Goal: Navigation & Orientation: Find specific page/section

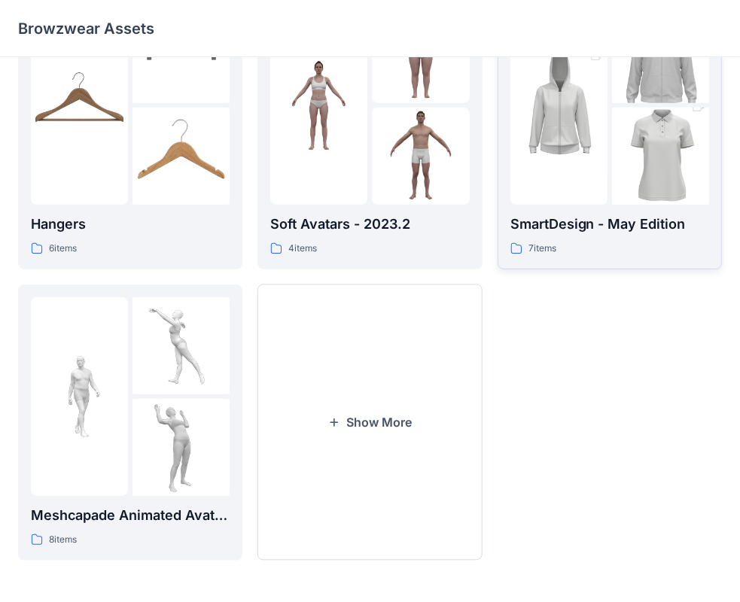
scroll to position [148, 0]
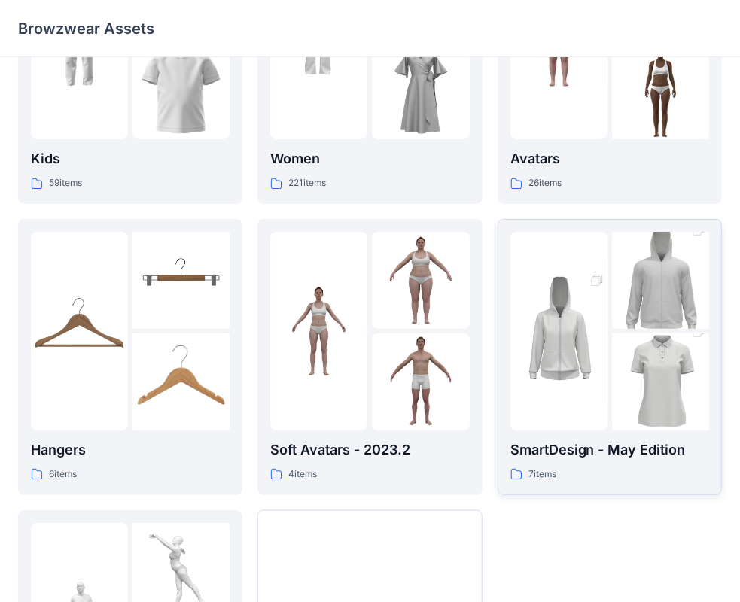
click at [592, 307] on img at bounding box center [558, 331] width 97 height 146
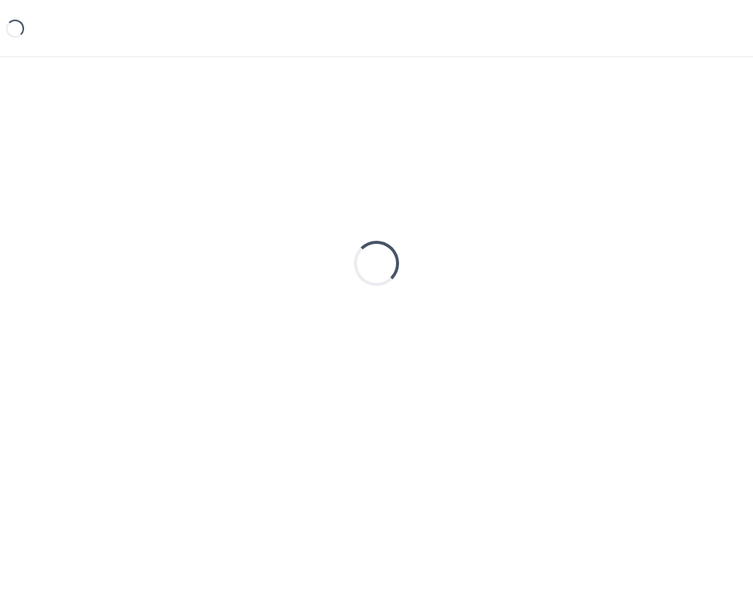
click at [592, 307] on div "Loading..." at bounding box center [376, 263] width 717 height 376
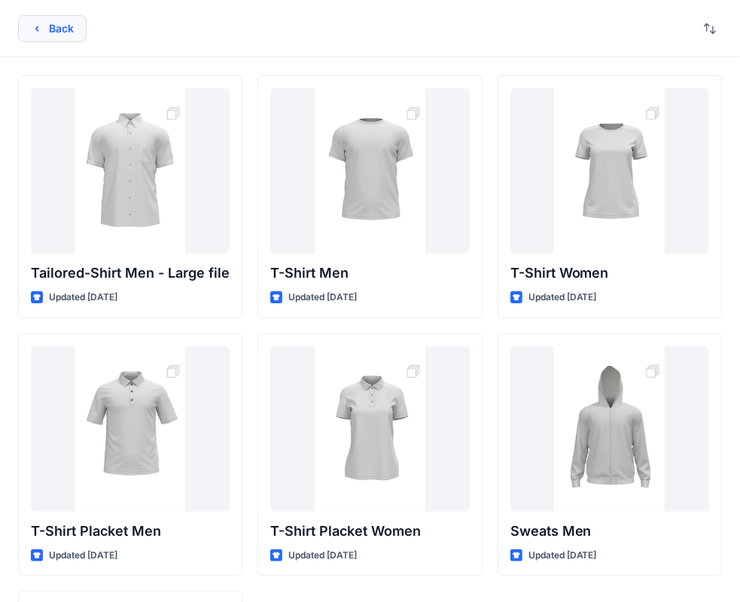
click at [34, 26] on icon "button" at bounding box center [37, 29] width 12 height 12
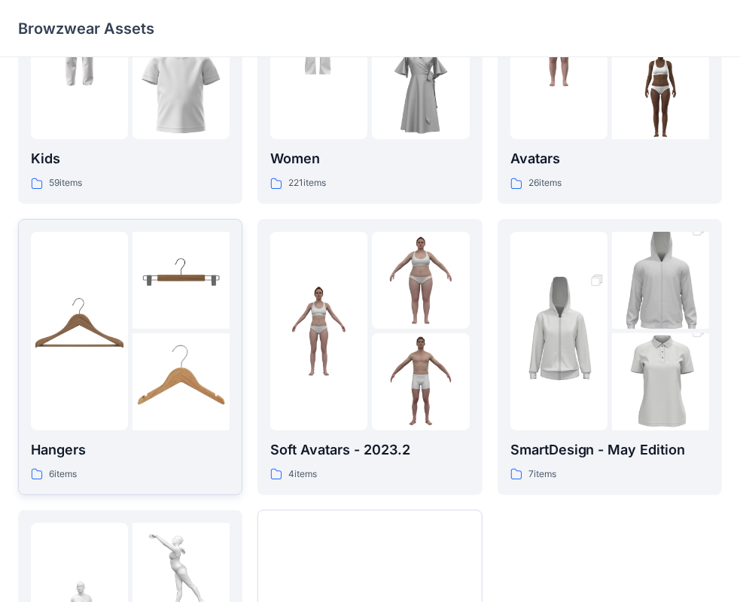
scroll to position [373, 0]
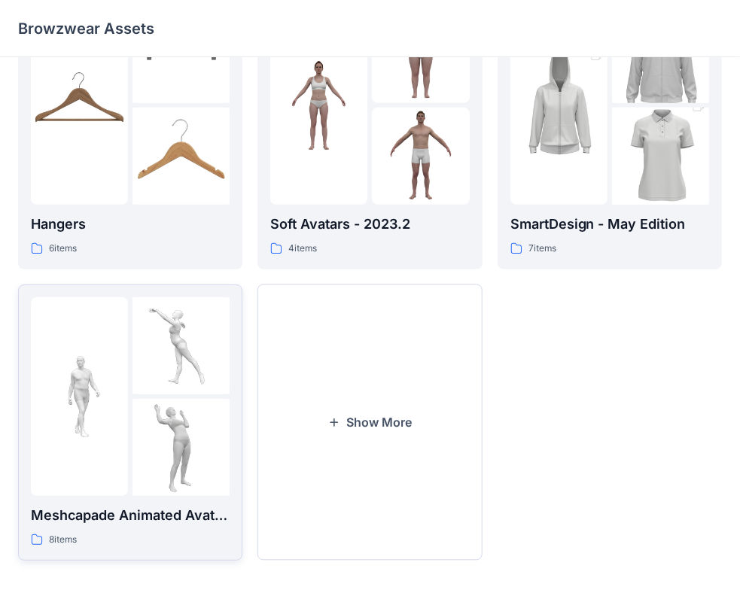
click at [142, 383] on img at bounding box center [181, 345] width 97 height 97
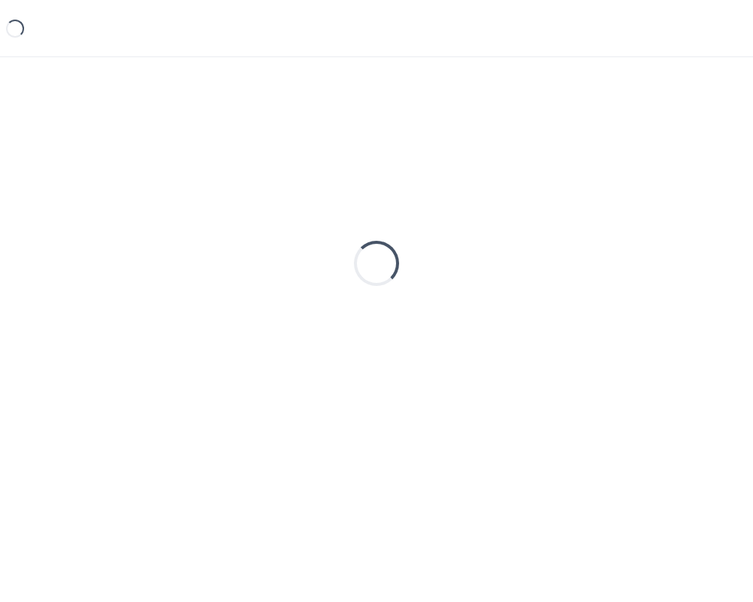
click at [142, 383] on div "Loading..." at bounding box center [376, 263] width 717 height 376
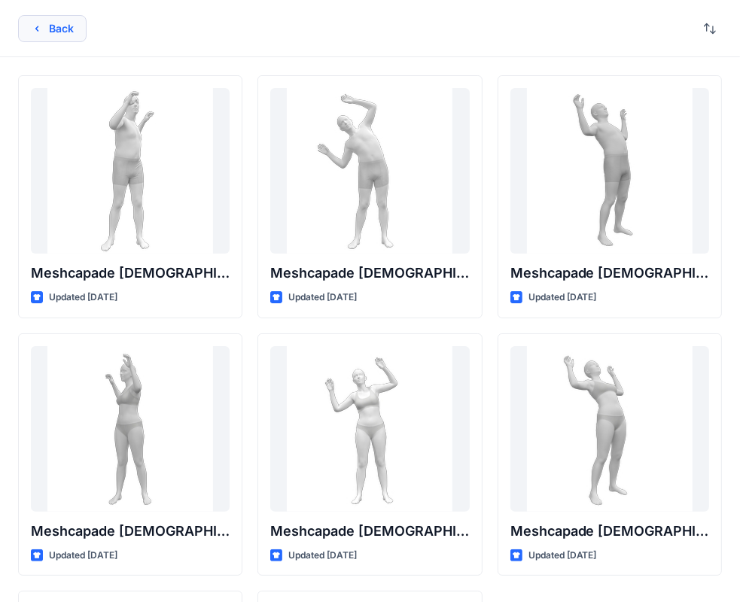
click at [61, 23] on button "Back" at bounding box center [52, 28] width 69 height 27
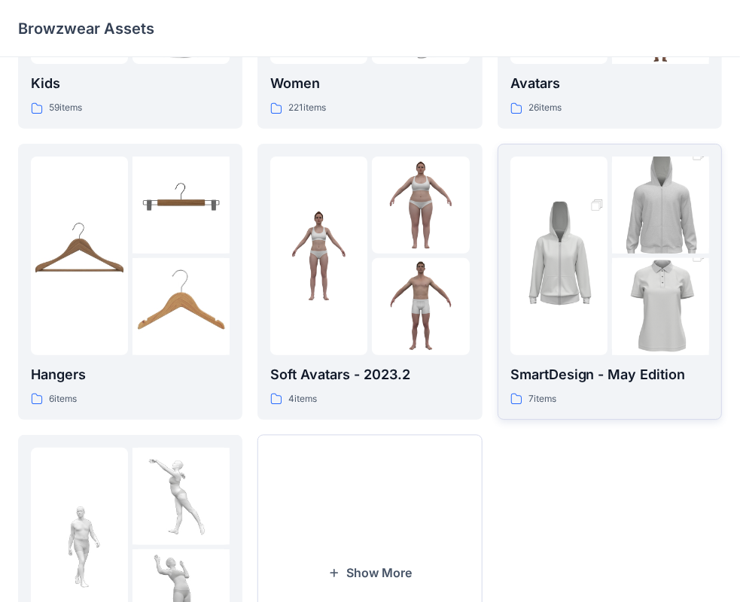
scroll to position [72, 0]
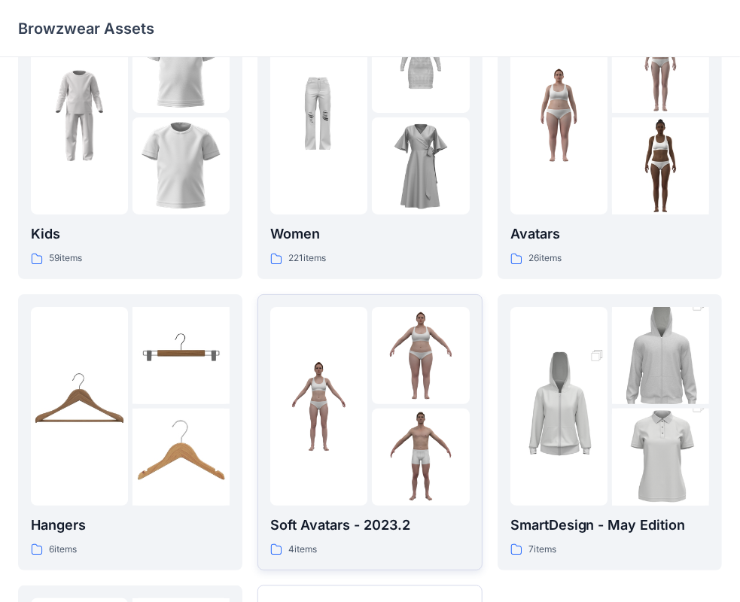
click at [354, 316] on div at bounding box center [318, 406] width 97 height 199
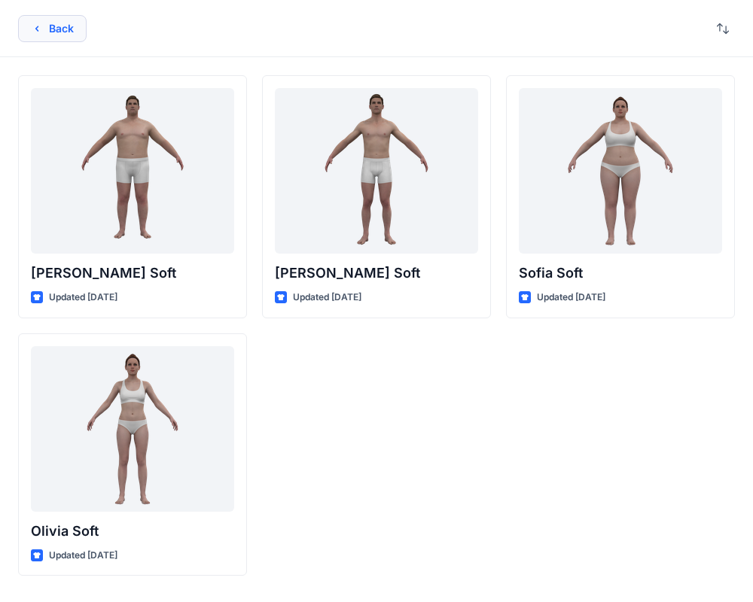
click at [41, 32] on icon "button" at bounding box center [37, 29] width 12 height 12
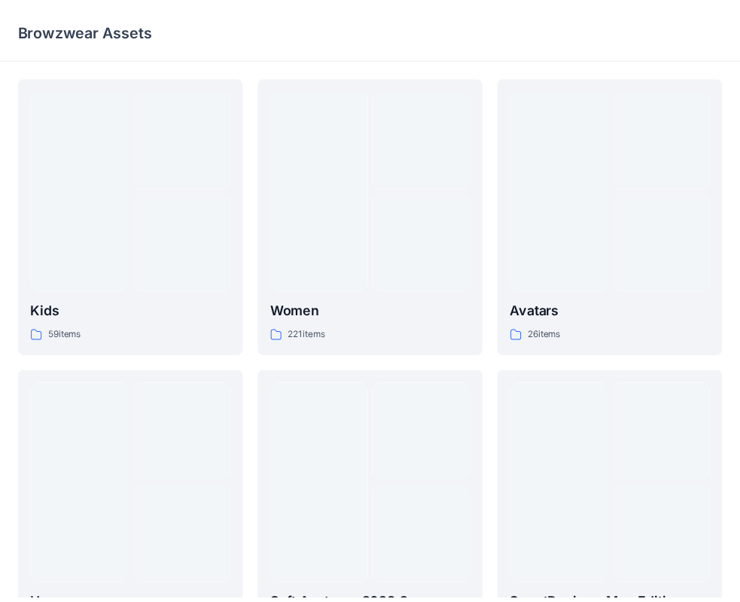
scroll to position [72, 0]
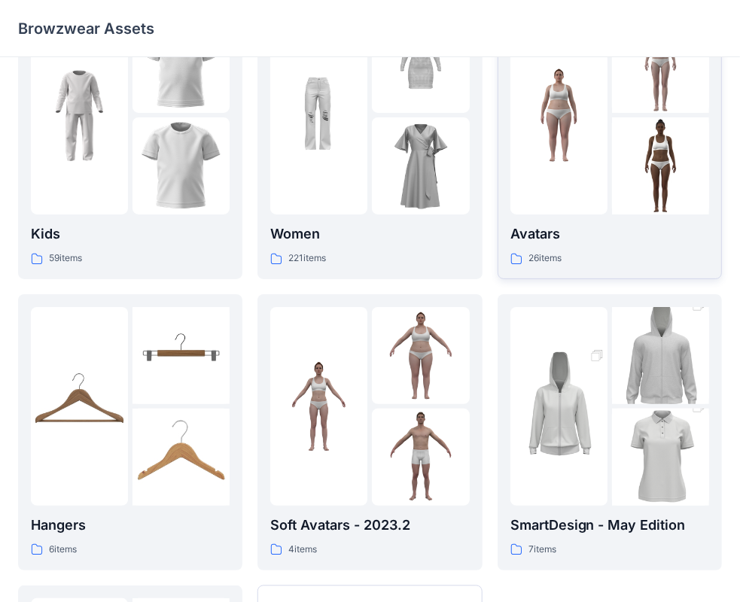
click at [573, 155] on img at bounding box center [558, 115] width 97 height 97
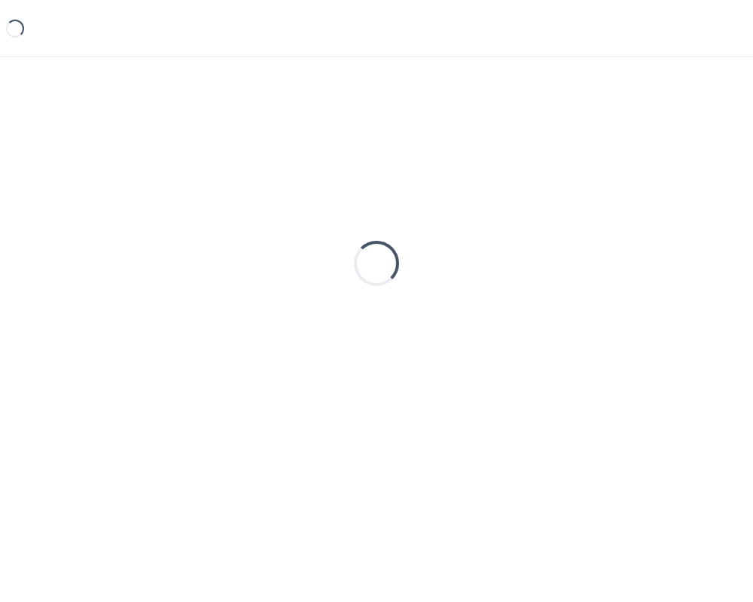
click at [573, 155] on div "Loading..." at bounding box center [376, 263] width 717 height 376
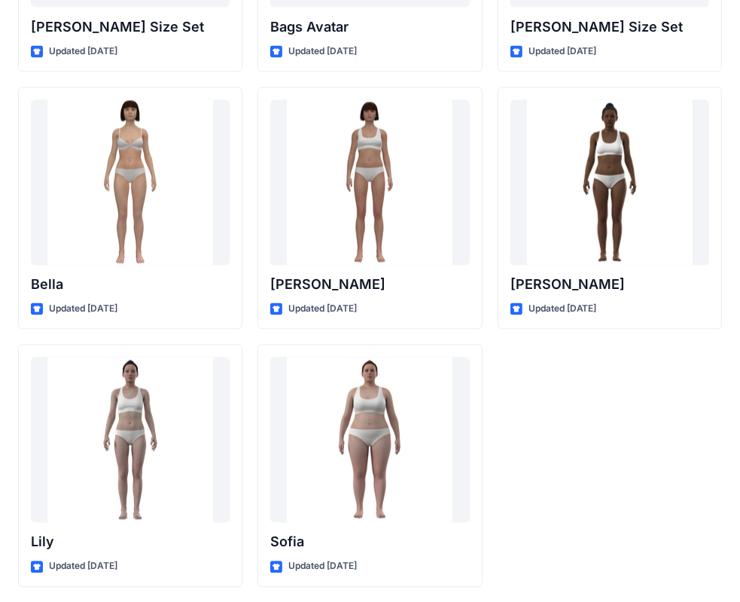
scroll to position [1794, 0]
